Goal: Task Accomplishment & Management: Manage account settings

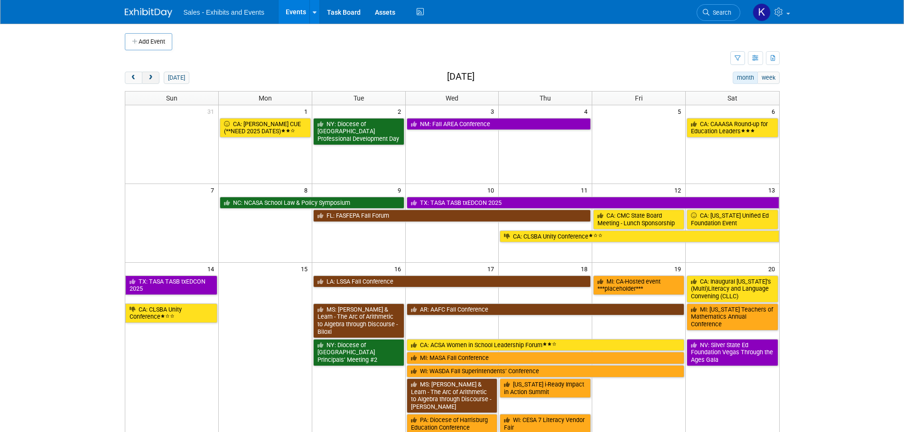
click at [151, 76] on span "next" at bounding box center [150, 78] width 7 height 6
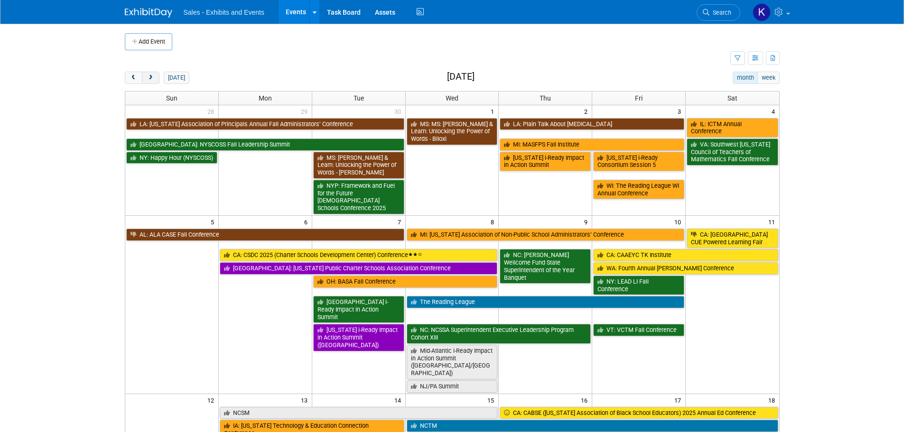
click at [151, 76] on span "next" at bounding box center [150, 78] width 7 height 6
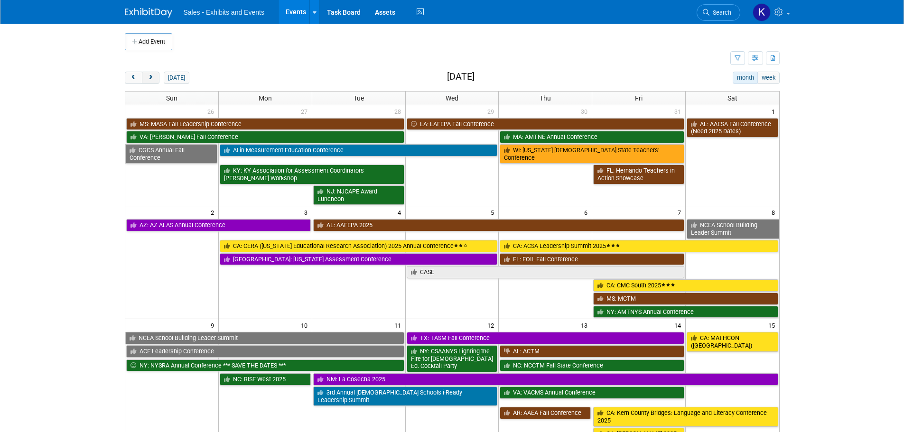
click at [151, 76] on span "next" at bounding box center [150, 78] width 7 height 6
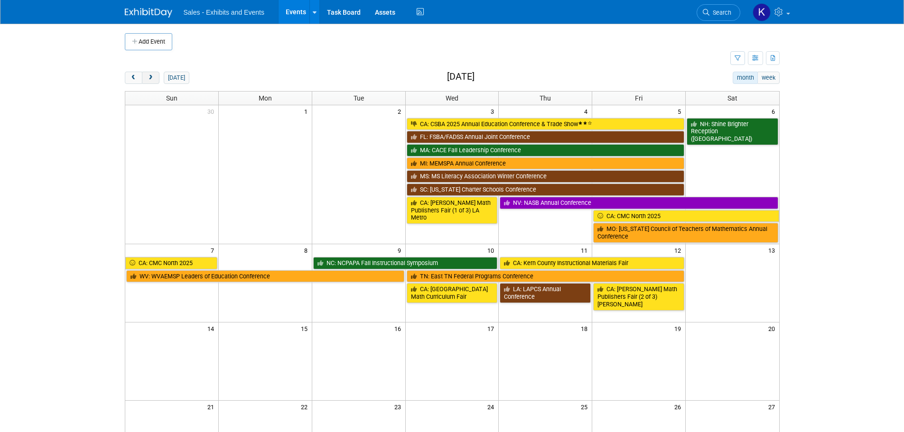
click at [151, 76] on span "next" at bounding box center [150, 78] width 7 height 6
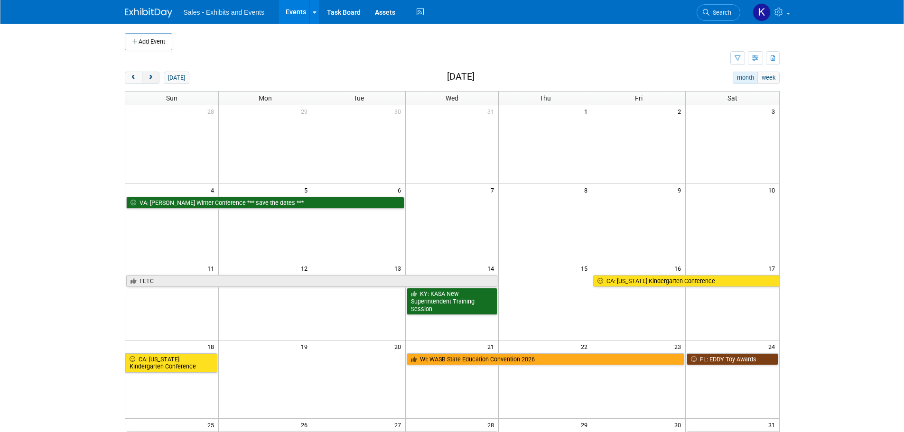
click at [151, 76] on span "next" at bounding box center [150, 78] width 7 height 6
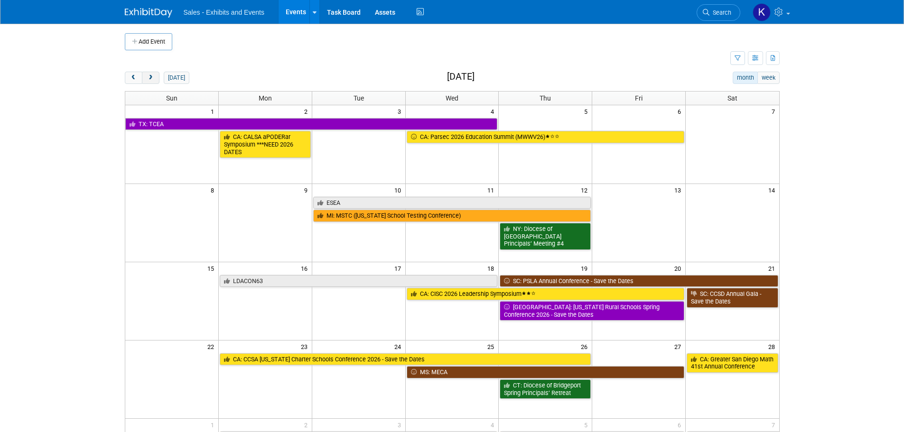
click at [151, 76] on span "next" at bounding box center [150, 78] width 7 height 6
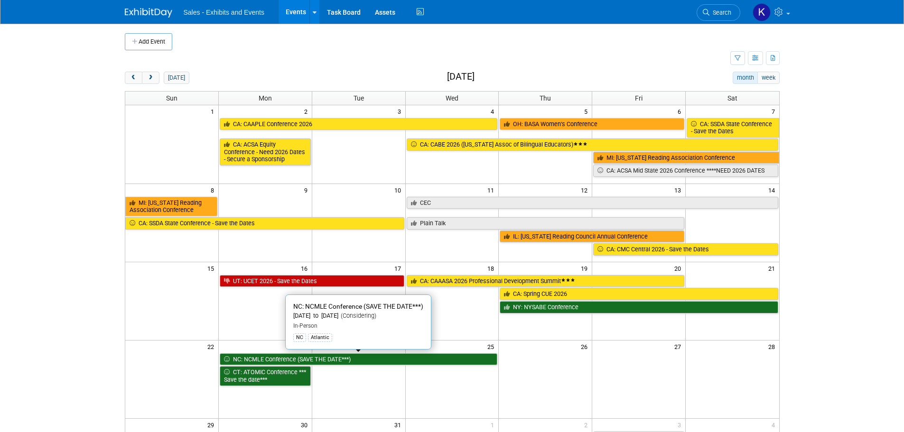
click at [343, 361] on link "NC: NCMLE Conference (SAVE THE DATE***)" at bounding box center [359, 360] width 278 height 12
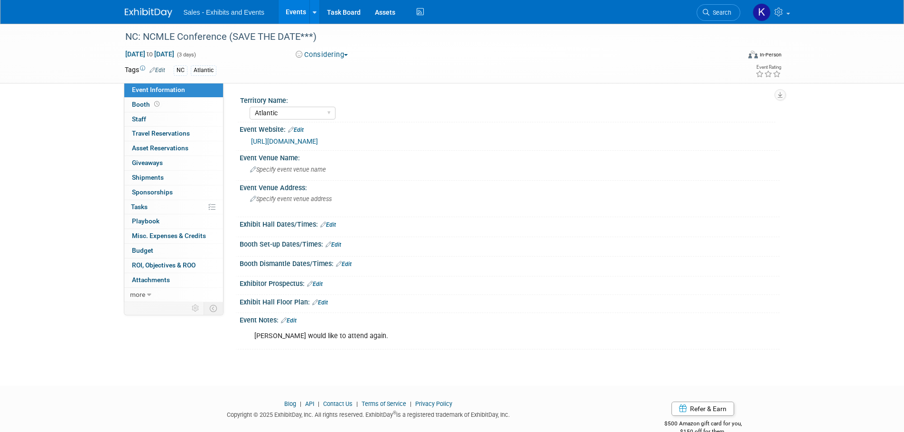
select select "Atlantic"
click at [332, 112] on select "Atlantic Southeast Central Southwest Pacific Mountain National Strategic Partne…" at bounding box center [293, 113] width 86 height 13
click at [332, 113] on select "Atlantic Southeast Central Southwest Pacific Mountain National Strategic Partne…" at bounding box center [293, 113] width 86 height 13
click at [340, 55] on button "Considering" at bounding box center [321, 55] width 59 height 10
click at [333, 70] on link "Committed" at bounding box center [330, 70] width 75 height 13
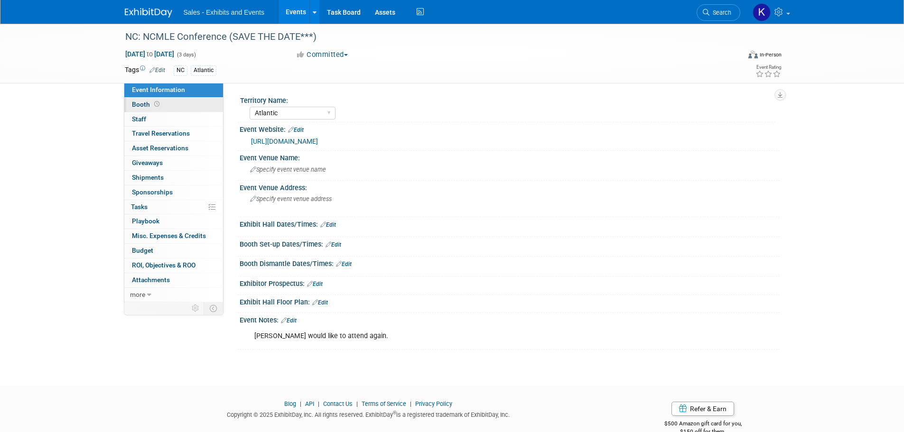
click at [140, 106] on span "Booth" at bounding box center [146, 105] width 29 height 8
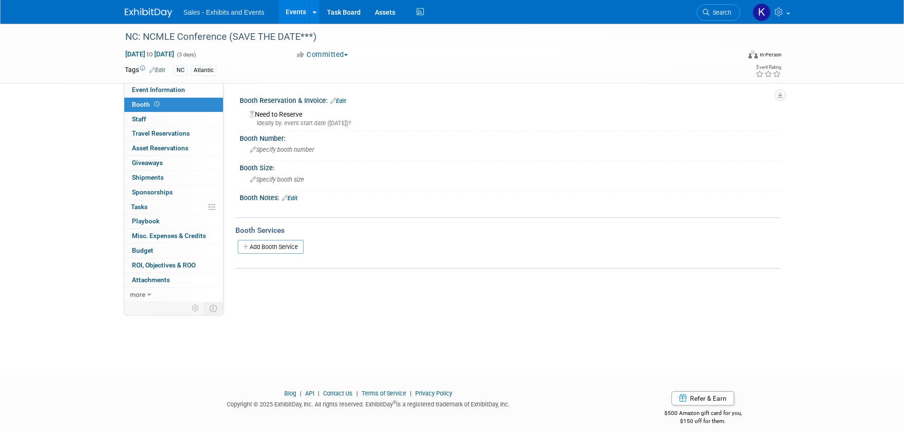
drag, startPoint x: 343, startPoint y: 98, endPoint x: 324, endPoint y: 110, distance: 22.2
click at [343, 98] on link "Edit" at bounding box center [338, 101] width 16 height 7
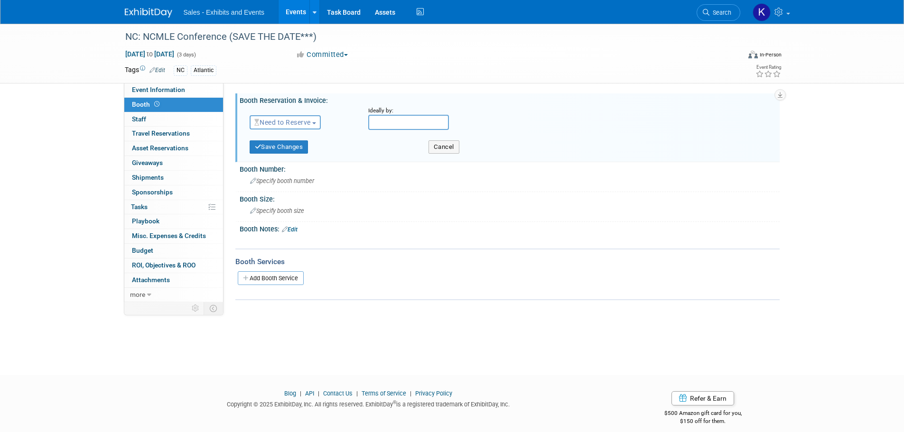
click at [298, 122] on span "Need to Reserve" at bounding box center [282, 123] width 56 height 8
drag, startPoint x: 286, startPoint y: 149, endPoint x: 312, endPoint y: 157, distance: 27.2
click at [287, 150] on link "Reserved" at bounding box center [301, 151] width 102 height 13
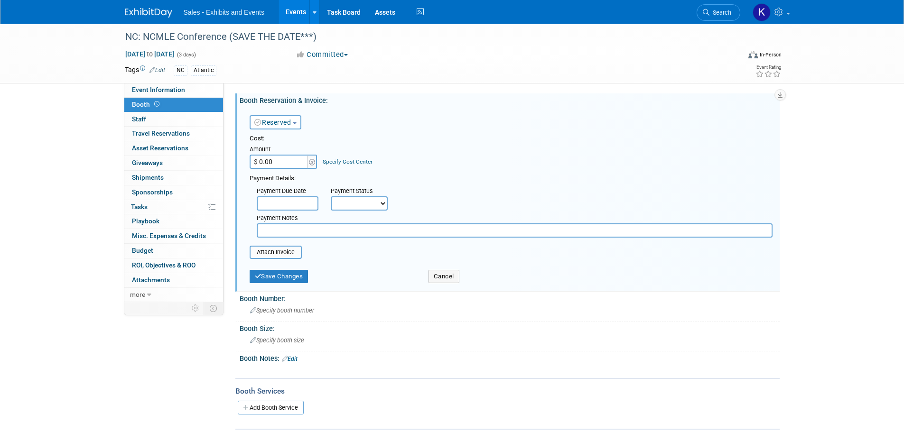
click at [296, 166] on input "$ 0.00" at bounding box center [279, 162] width 59 height 14
drag, startPoint x: 253, startPoint y: 164, endPoint x: 248, endPoint y: 165, distance: 5.3
click at [250, 164] on input "$ 0.00" at bounding box center [279, 162] width 59 height 14
type input "$ 802.15"
click at [326, 229] on input "text" at bounding box center [515, 231] width 516 height 14
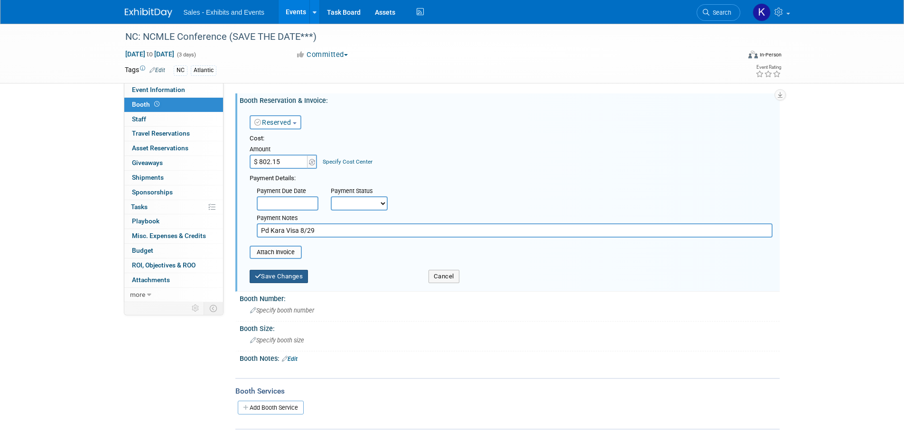
type input "Pd Kara Visa 8/29"
click at [300, 277] on button "Save Changes" at bounding box center [279, 276] width 59 height 13
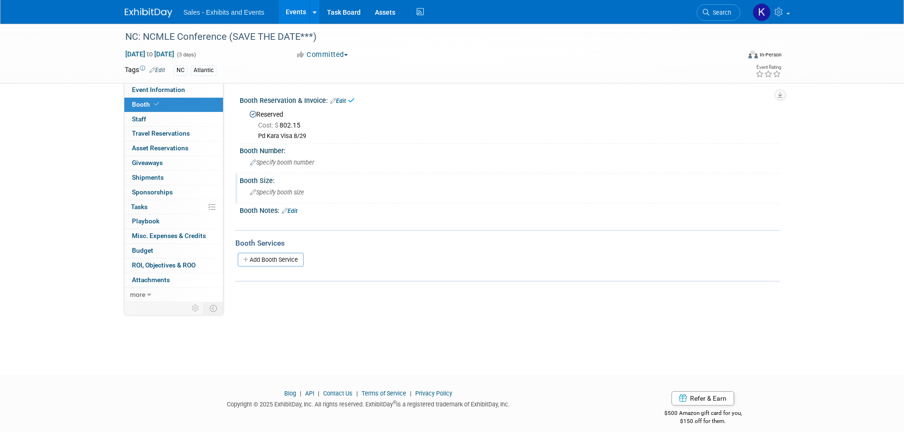
click at [304, 195] on div "Specify booth size" at bounding box center [510, 192] width 526 height 15
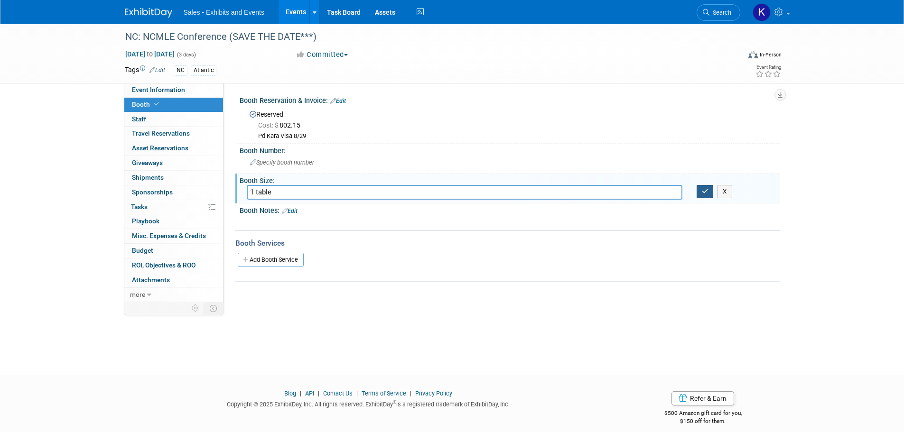
type input "1 table"
click at [707, 195] on button "button" at bounding box center [705, 191] width 17 height 13
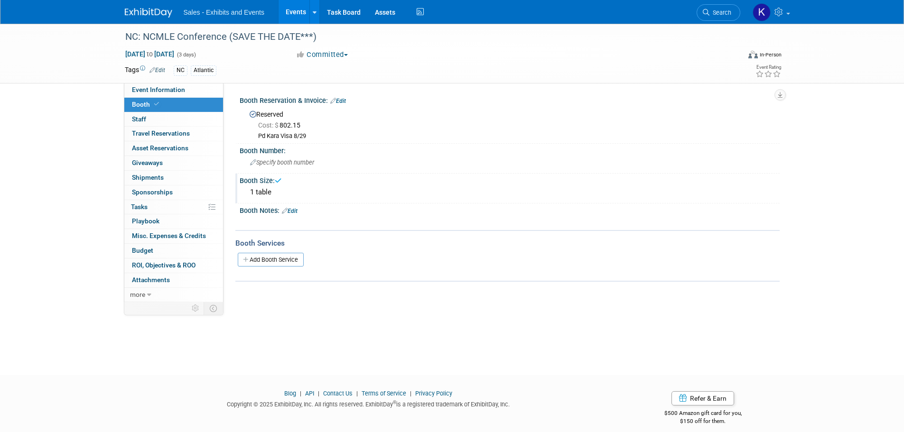
drag, startPoint x: 295, startPoint y: 209, endPoint x: 319, endPoint y: 215, distance: 25.0
click at [295, 210] on link "Edit" at bounding box center [290, 211] width 16 height 7
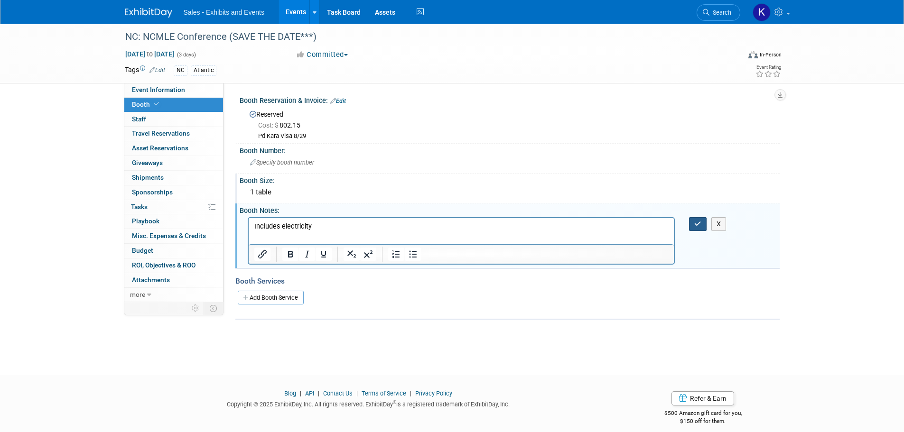
drag, startPoint x: 701, startPoint y: 225, endPoint x: 690, endPoint y: 232, distance: 12.8
click at [701, 226] on icon "button" at bounding box center [697, 224] width 7 height 7
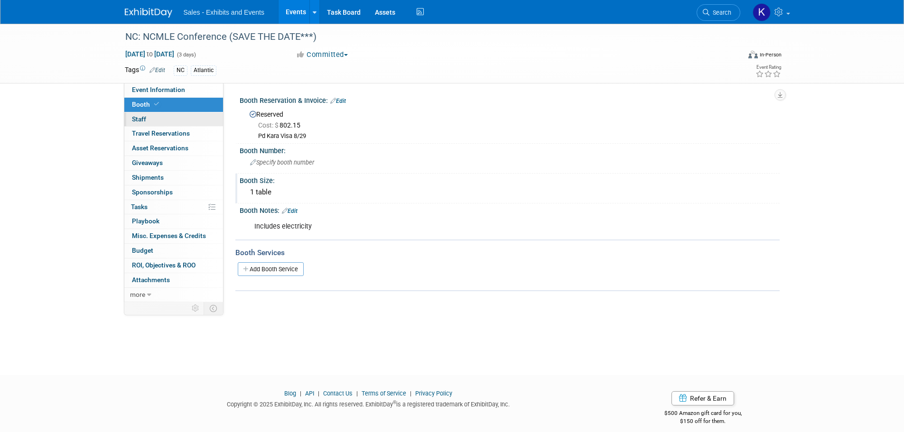
click at [143, 118] on span "Staff 0" at bounding box center [139, 119] width 14 height 8
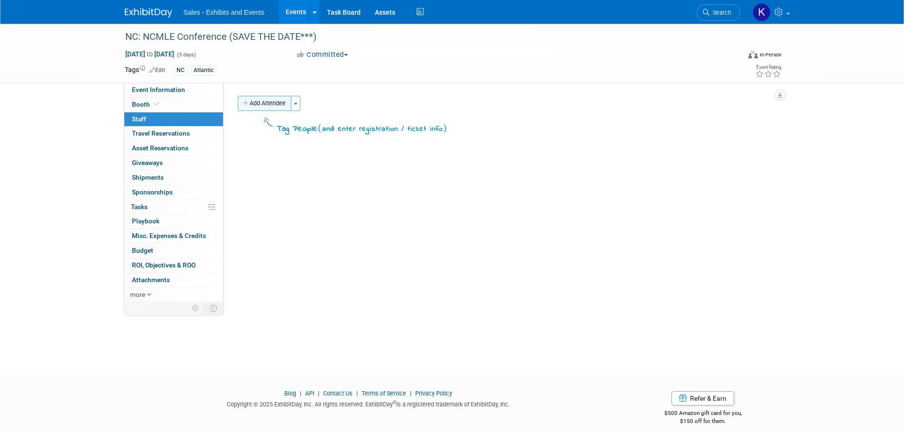
click at [263, 103] on button "Add Attendee" at bounding box center [265, 103] width 54 height 15
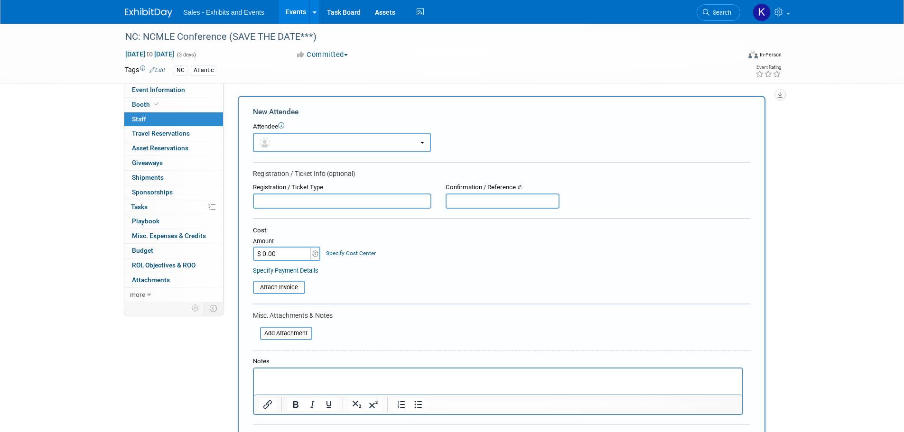
drag, startPoint x: 292, startPoint y: 138, endPoint x: 295, endPoint y: 152, distance: 15.1
click at [292, 138] on button "button" at bounding box center [342, 142] width 178 height 19
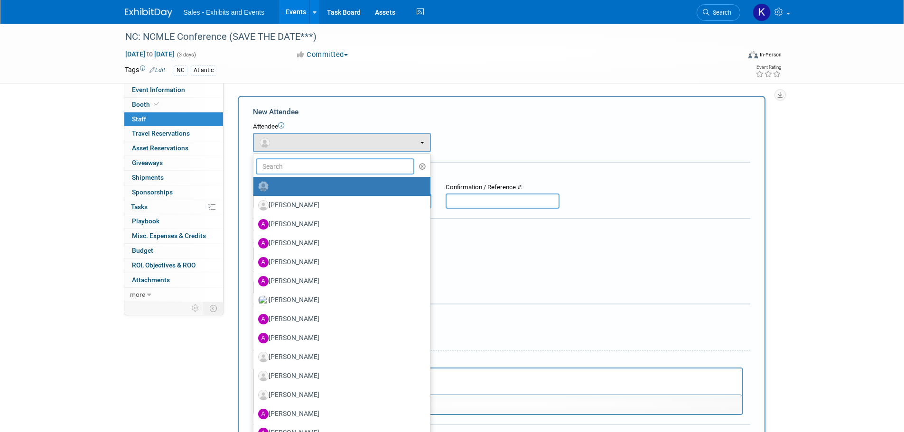
drag, startPoint x: 293, startPoint y: 166, endPoint x: 301, endPoint y: 161, distance: 9.4
click at [294, 168] on input "text" at bounding box center [335, 166] width 159 height 16
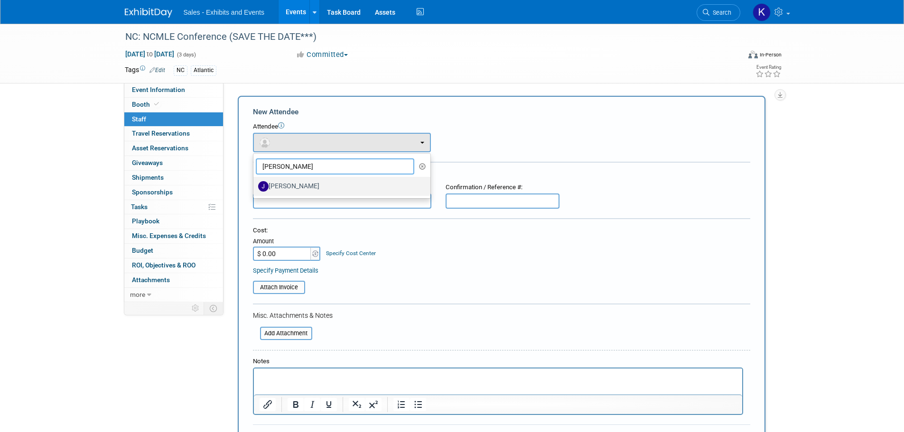
type input "[PERSON_NAME]"
click at [306, 185] on label "[PERSON_NAME]" at bounding box center [339, 186] width 163 height 15
click at [255, 185] on input "[PERSON_NAME]" at bounding box center [252, 185] width 6 height 6
select select "dabcfed9-b855-4ea6-b551-47aa81517283"
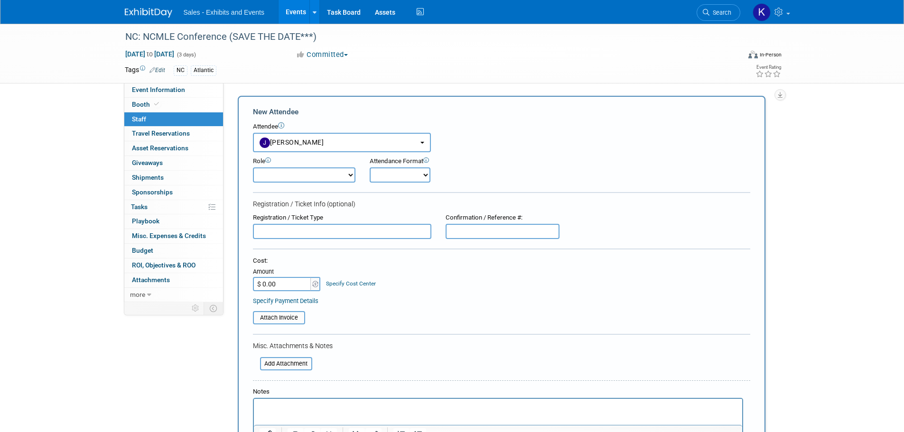
click at [336, 173] on select "Author Demonstrator Host Planner Presenter Product Rep Sales Representative" at bounding box center [304, 175] width 102 height 15
select select "4"
click at [253, 168] on select "Author Demonstrator Host Planner Presenter Product Rep Sales Representative" at bounding box center [304, 175] width 102 height 15
drag, startPoint x: 407, startPoint y: 172, endPoint x: 407, endPoint y: 183, distance: 10.9
click at [407, 173] on select "Onsite Remote" at bounding box center [400, 175] width 61 height 15
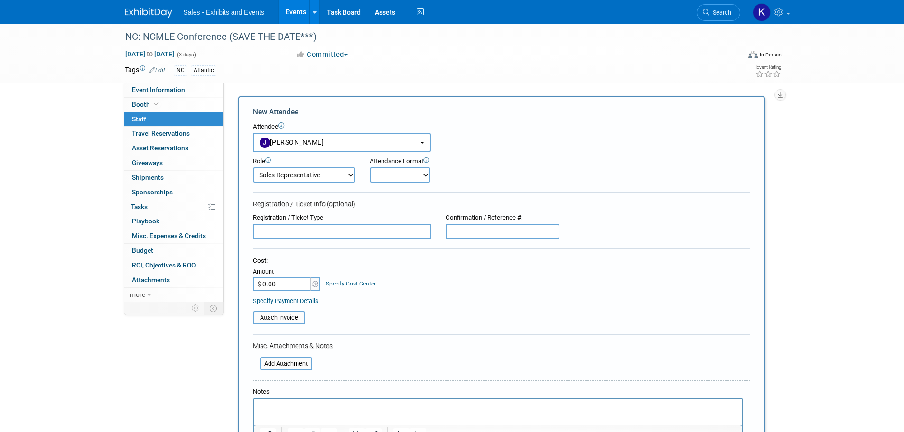
select select "1"
click at [370, 168] on select "Onsite Remote" at bounding box center [400, 175] width 61 height 15
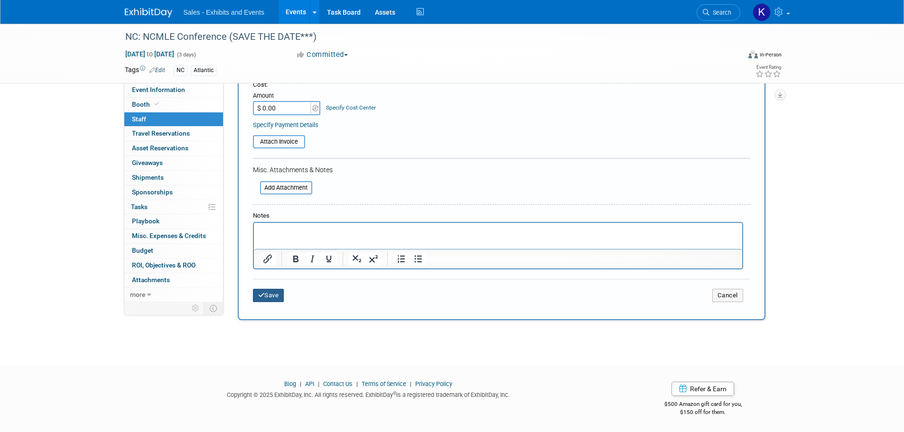
drag, startPoint x: 275, startPoint y: 295, endPoint x: 307, endPoint y: 275, distance: 37.9
click at [276, 295] on button "Save" at bounding box center [268, 295] width 31 height 13
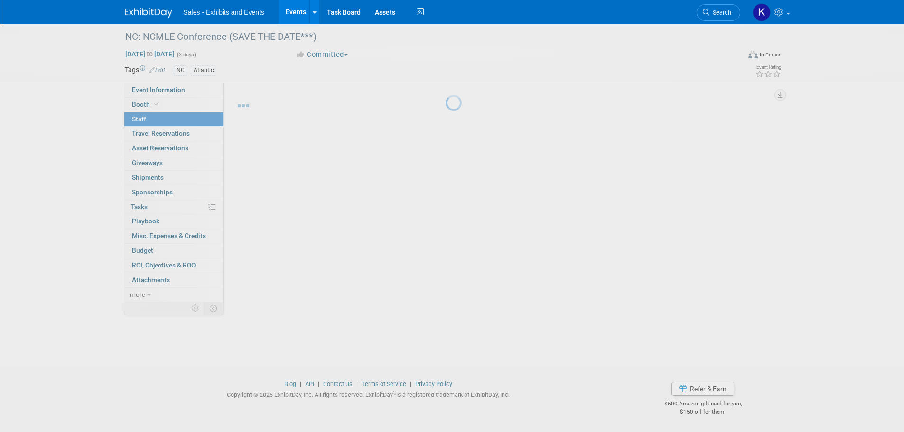
scroll to position [9, 0]
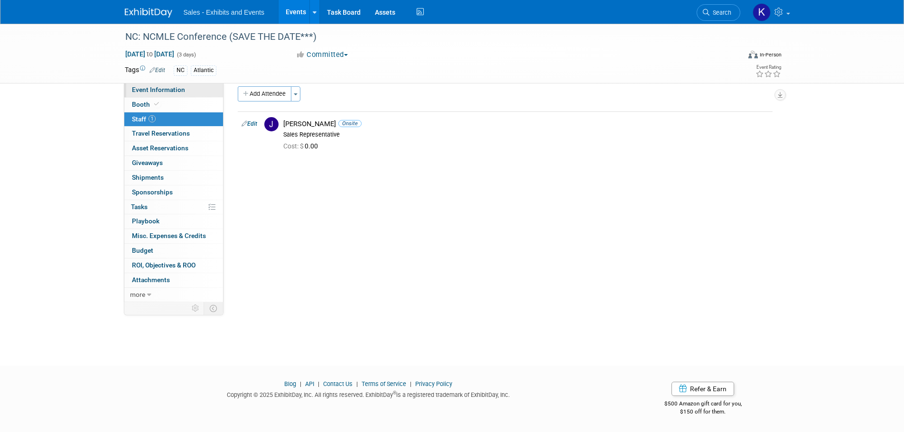
drag, startPoint x: 155, startPoint y: 89, endPoint x: 182, endPoint y: 96, distance: 27.6
click at [155, 89] on span "Event Information" at bounding box center [158, 90] width 53 height 8
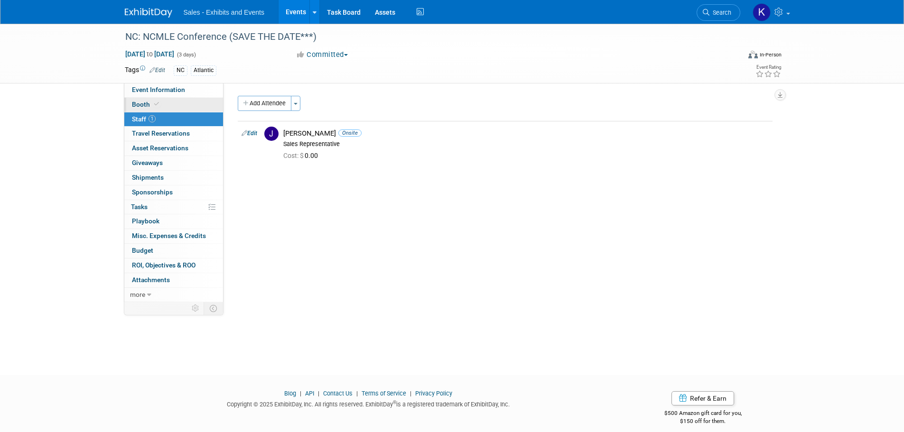
select select "Atlantic"
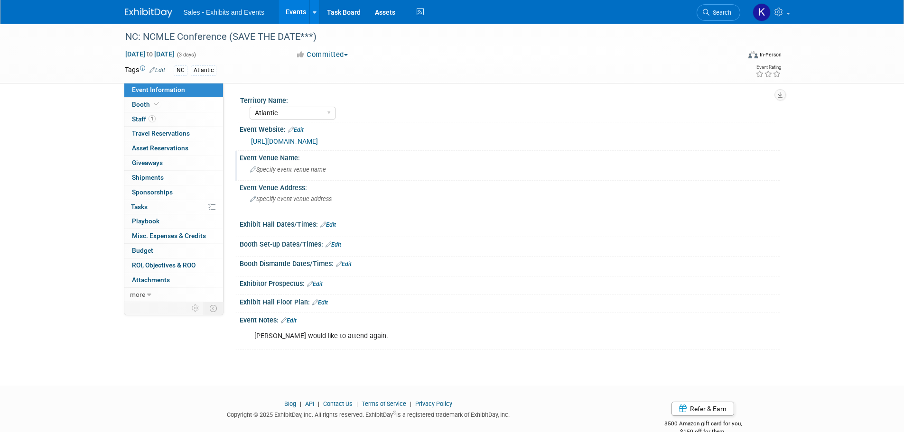
click at [339, 168] on div "Specify event venue name" at bounding box center [510, 169] width 526 height 15
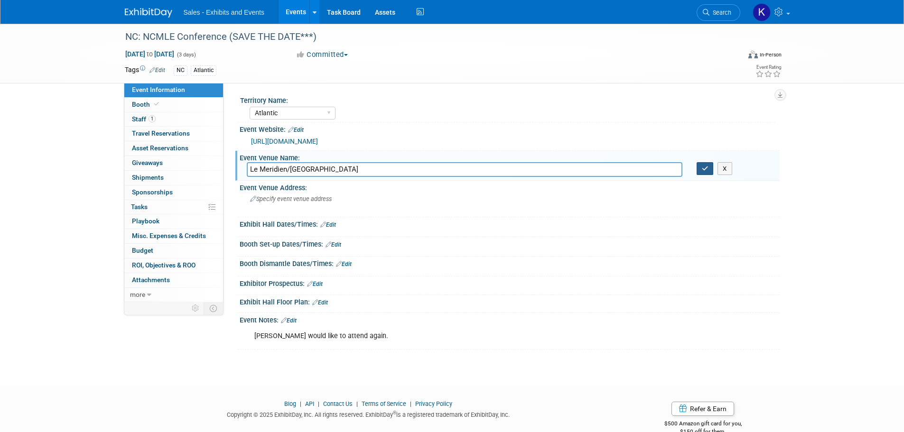
type input "Le Meridien/[GEOGRAPHIC_DATA]"
click at [710, 166] on button "button" at bounding box center [705, 168] width 17 height 13
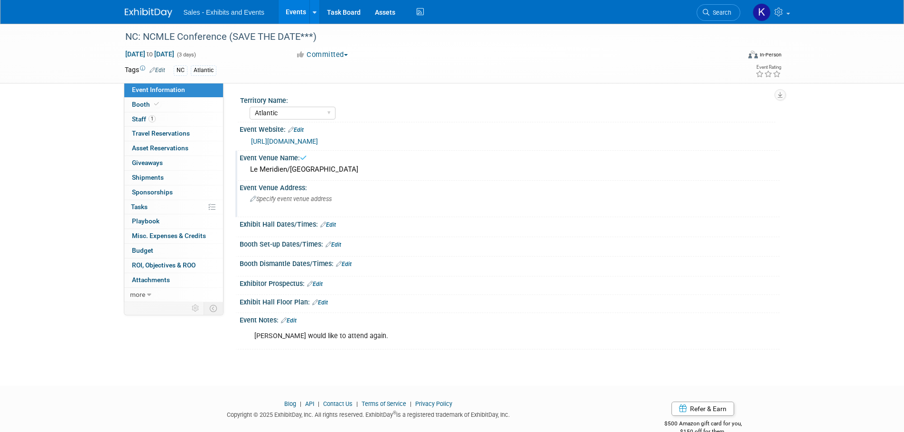
click at [294, 199] on span "Specify event venue address" at bounding box center [291, 199] width 82 height 7
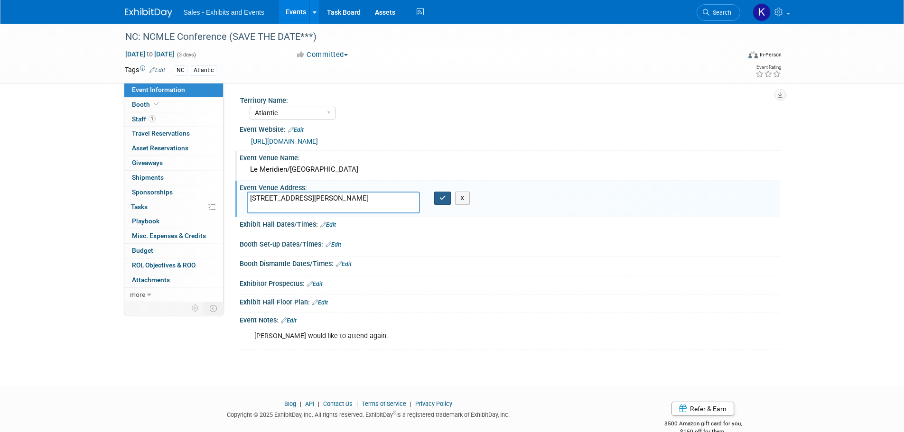
type textarea "[STREET_ADDRESS][PERSON_NAME]"
drag, startPoint x: 443, startPoint y: 198, endPoint x: 437, endPoint y: 205, distance: 9.4
click at [444, 199] on icon "button" at bounding box center [442, 198] width 7 height 6
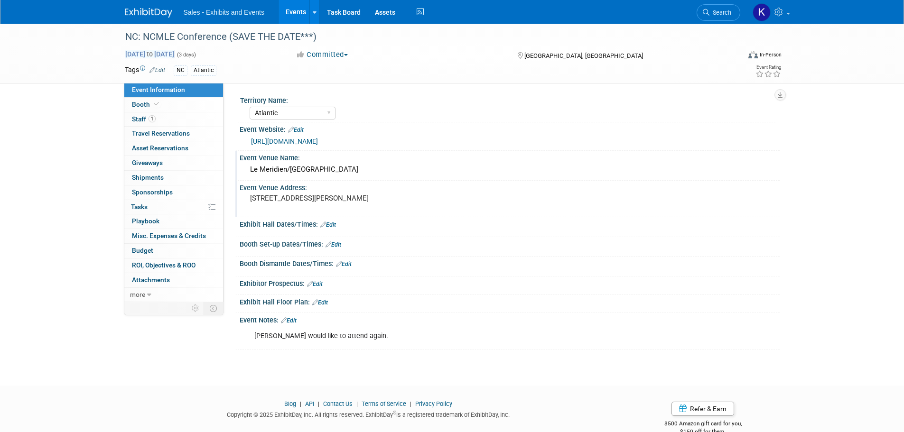
click at [175, 55] on span "[DATE] to [DATE]" at bounding box center [150, 54] width 50 height 9
select select "2"
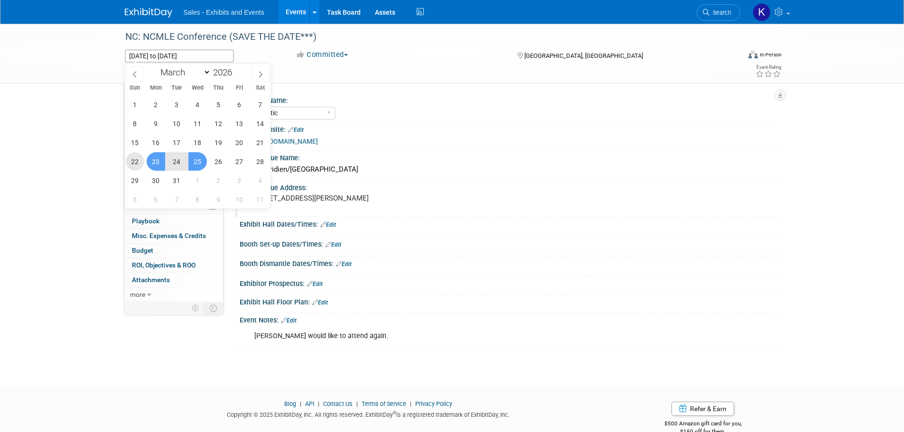
click at [132, 161] on span "22" at bounding box center [135, 161] width 19 height 19
type input "[DATE]"
click at [172, 165] on span "24" at bounding box center [177, 161] width 19 height 19
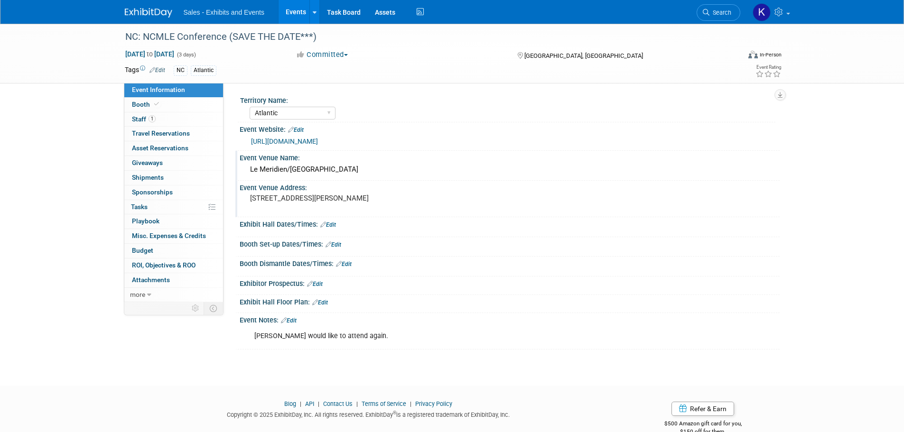
click at [293, 322] on link "Edit" at bounding box center [289, 320] width 16 height 7
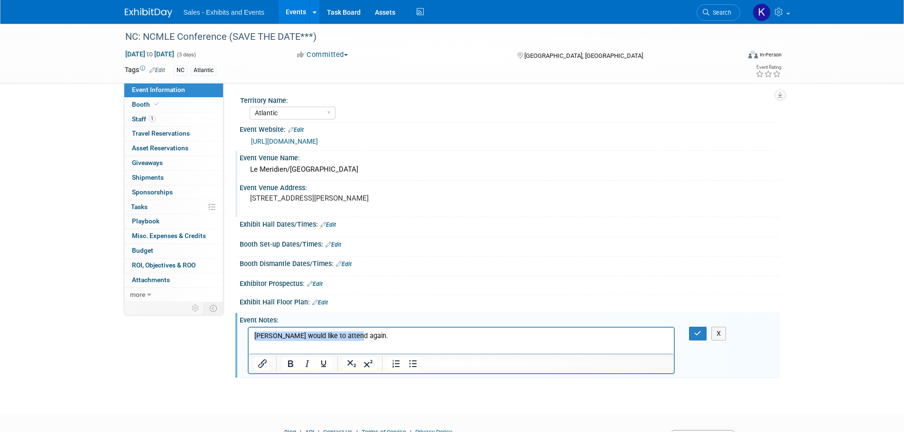
drag, startPoint x: 356, startPoint y: 334, endPoint x: 202, endPoint y: 335, distance: 154.2
click at [248, 335] on html "[PERSON_NAME] would like to attend again." at bounding box center [461, 333] width 426 height 13
click at [355, 334] on p "Includes exhibit table, electricity," at bounding box center [461, 335] width 415 height 9
click at [699, 334] on icon "button" at bounding box center [697, 333] width 7 height 7
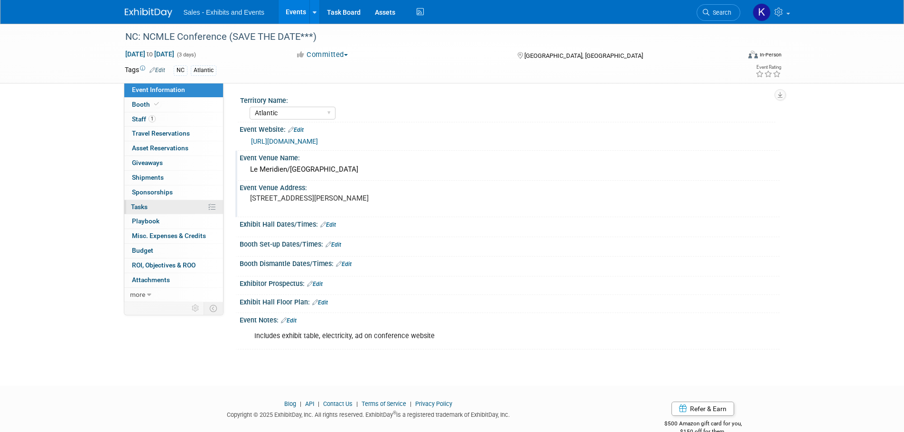
click at [144, 209] on span "Tasks 0%" at bounding box center [139, 207] width 17 height 8
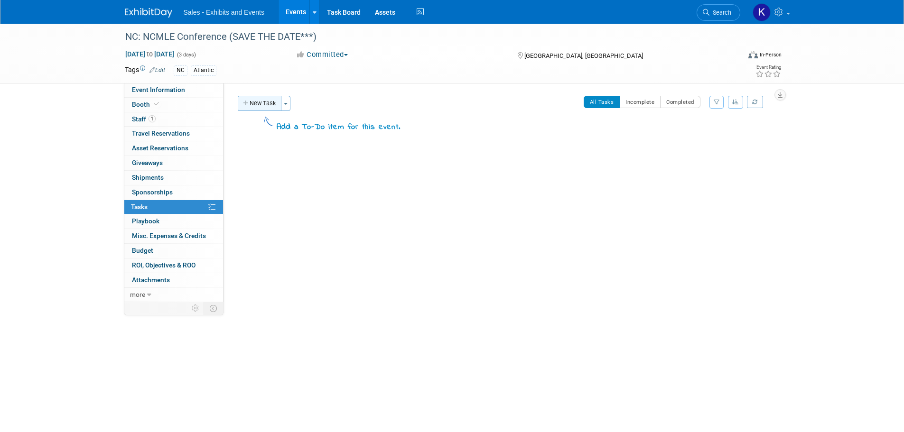
click at [277, 102] on button "New Task" at bounding box center [260, 103] width 44 height 15
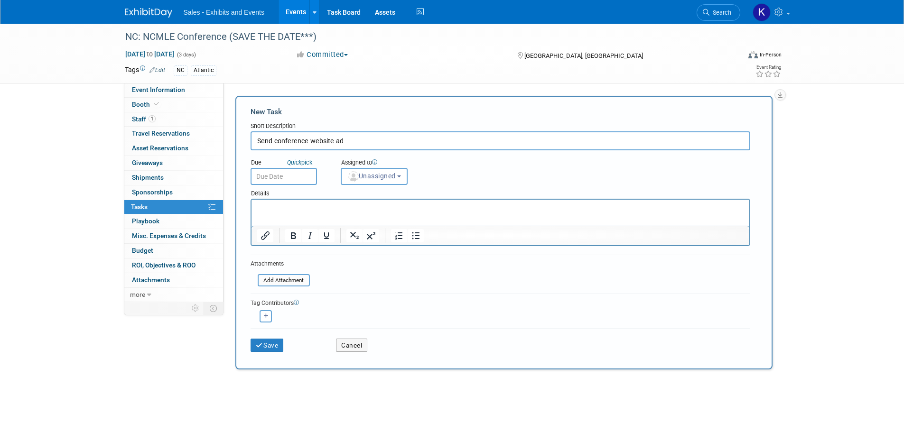
type input "Send conference website ad"
click at [345, 202] on html at bounding box center [500, 206] width 498 height 13
click at [266, 347] on button "Save" at bounding box center [267, 345] width 33 height 13
